Goal: Task Accomplishment & Management: Complete application form

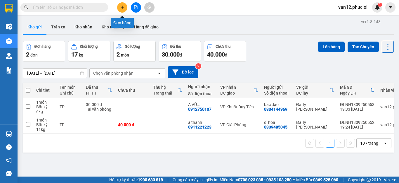
scroll to position [27, 0]
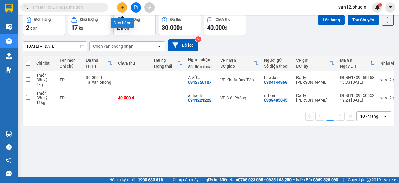
click at [122, 7] on icon "plus" at bounding box center [122, 7] width 3 height 0
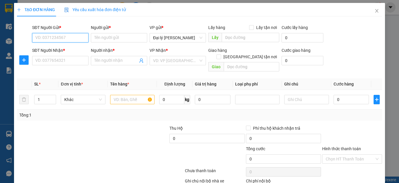
click at [84, 39] on input "SĐT Người Gửi *" at bounding box center [60, 37] width 56 height 9
click at [71, 50] on div "0972599049 - chị hiền" at bounding box center [59, 49] width 48 height 6
type input "0972599049"
type input "chị hiền"
type input "0972599049"
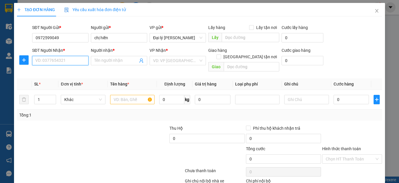
click at [83, 60] on input "SĐT Người Nhận *" at bounding box center [60, 60] width 56 height 9
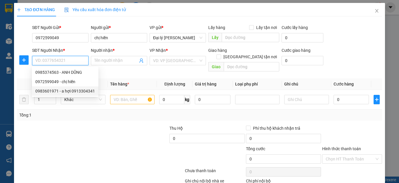
click at [77, 90] on div "0983601971 - a hợi 0913304341" at bounding box center [65, 91] width 60 height 6
type input "0983601971"
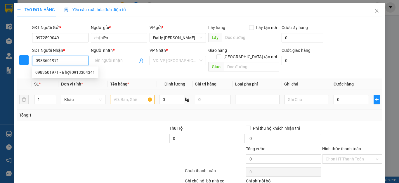
type input "a hợi 0913304341"
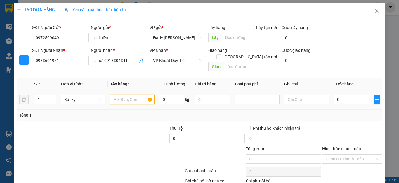
click at [147, 95] on input "text" at bounding box center [132, 99] width 44 height 9
type input "TP"
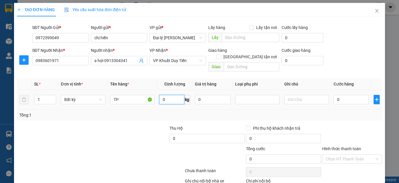
click at [163, 95] on input "0" at bounding box center [171, 99] width 25 height 9
type input "21"
click at [335, 95] on input "0" at bounding box center [352, 99] width 36 height 9
type input "60.000"
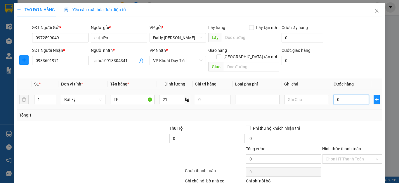
type input "60.000"
click at [336, 95] on input "60.000" at bounding box center [352, 99] width 36 height 9
type input "0.000"
type input "0"
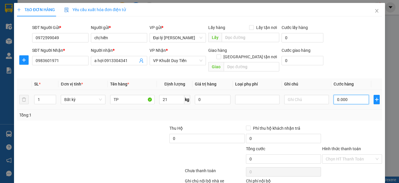
type input "70.000"
click at [352, 146] on label "Hình thức thanh toán" at bounding box center [341, 148] width 39 height 5
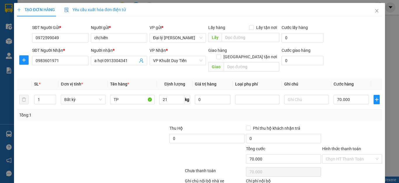
click at [352, 154] on input "Hình thức thanh toán" at bounding box center [350, 158] width 49 height 9
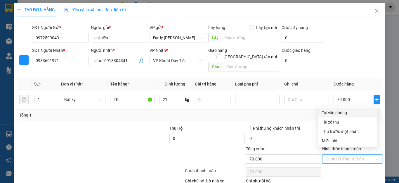
click at [344, 112] on div "Tại văn phòng" at bounding box center [348, 112] width 52 height 6
type input "0"
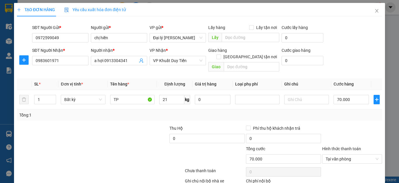
scroll to position [32, 0]
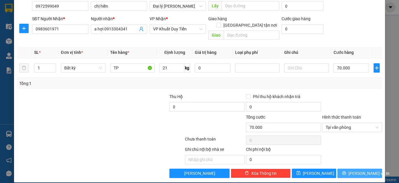
click at [353, 170] on span "[PERSON_NAME] và In" at bounding box center [368, 173] width 41 height 6
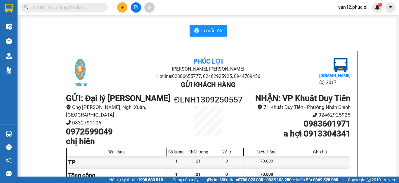
click at [393, 149] on main "In mẫu A5 Phúc Lợi Đường [PERSON_NAME], Phường Nghi Hương Hotline: 02386655777,…" at bounding box center [199, 88] width 399 height 176
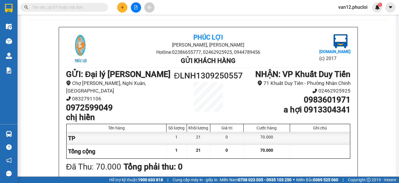
scroll to position [35, 0]
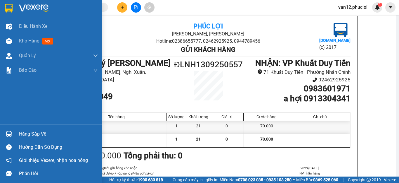
click at [8, 8] on img at bounding box center [9, 8] width 8 height 9
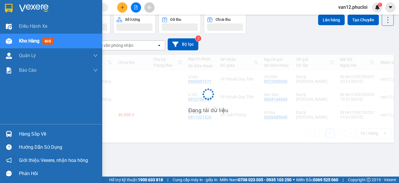
scroll to position [27, 0]
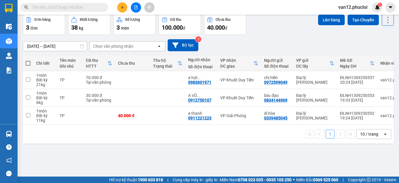
click at [28, 64] on span at bounding box center [28, 63] width 5 height 5
click at [28, 60] on input "checkbox" at bounding box center [28, 60] width 0 height 0
checkbox input "true"
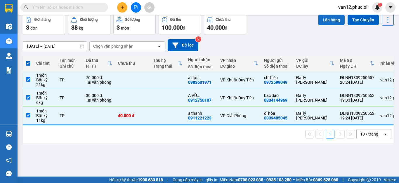
click at [322, 21] on button "Lên hàng" at bounding box center [331, 20] width 27 height 11
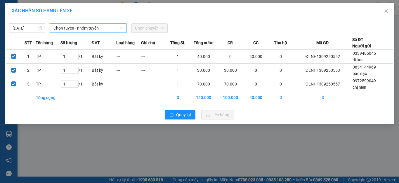
click at [121, 27] on icon "down" at bounding box center [122, 28] width 4 height 4
click at [120, 27] on icon "down" at bounding box center [121, 28] width 3 height 2
click at [182, 115] on span "Quay lại" at bounding box center [183, 114] width 15 height 6
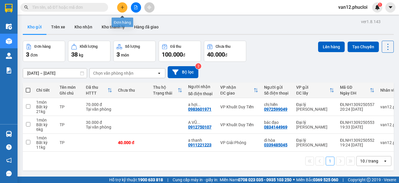
click at [123, 6] on icon "plus" at bounding box center [122, 7] width 4 height 4
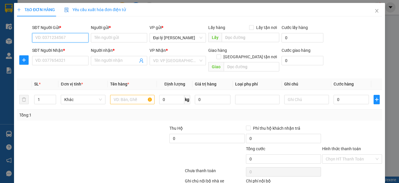
click at [84, 39] on input "SĐT Người Gửi *" at bounding box center [60, 37] width 56 height 9
click at [70, 49] on div "0398532610 - c oanh" at bounding box center [59, 49] width 48 height 6
type input "0398532610"
type input "c oanh"
type input "0398532610"
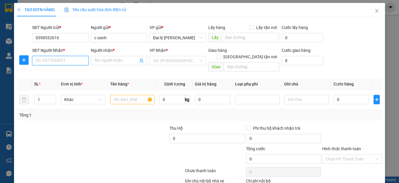
click at [84, 59] on input "SĐT Người Nhận *" at bounding box center [60, 60] width 56 height 9
click at [68, 71] on div "0335154627 - A DUY" at bounding box center [59, 72] width 48 height 6
type input "0335154627"
type input "A DUY"
click at [148, 95] on input "text" at bounding box center [132, 99] width 44 height 9
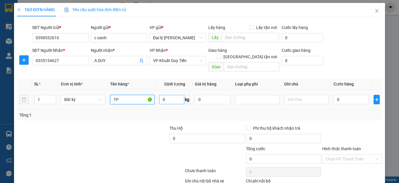
type input "TP"
click at [163, 95] on input "0" at bounding box center [171, 99] width 25 height 9
type input "18"
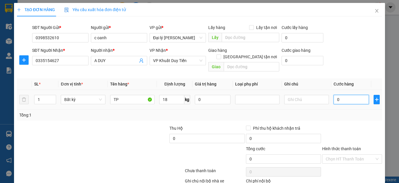
click at [335, 95] on input "0" at bounding box center [352, 99] width 36 height 9
type input "50.000"
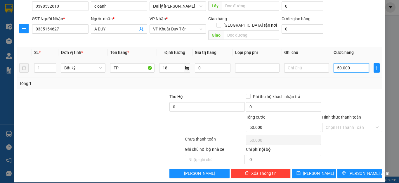
click at [335, 63] on input "50.000" at bounding box center [352, 67] width 36 height 9
type input "0"
click at [334, 63] on input "0" at bounding box center [352, 67] width 36 height 9
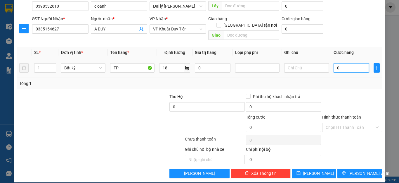
type input "50"
type input "500"
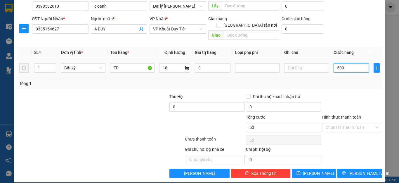
type input "500"
type input "50.000"
type input "500.000"
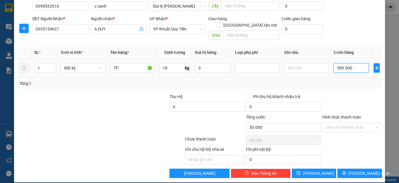
type input "500.000"
type input "50.000"
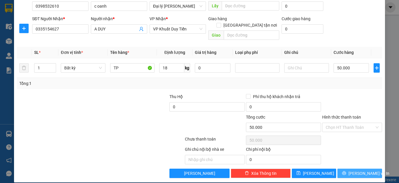
click at [359, 170] on span "[PERSON_NAME] và In" at bounding box center [368, 173] width 41 height 6
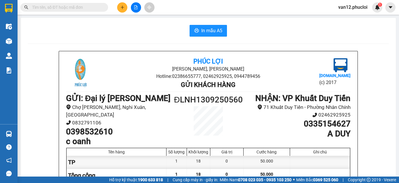
click at [390, 152] on div "In mẫu A5 Phúc Lợi Đường [PERSON_NAME], Phường Nghi Hương Hotline: 02386655777,…" at bounding box center [208, 155] width 375 height 275
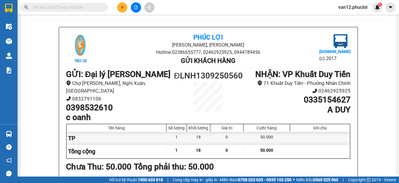
scroll to position [35, 0]
